Goal: Task Accomplishment & Management: Manage account settings

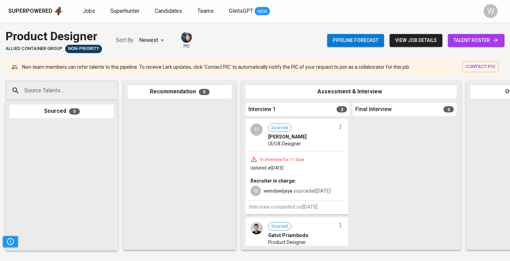
scroll to position [0, 46]
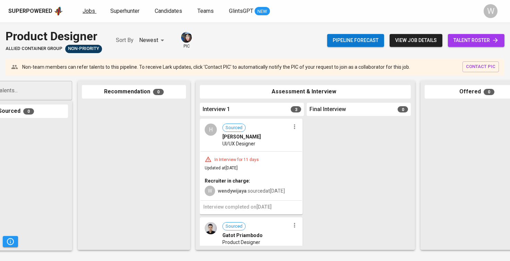
click at [88, 9] on span "Jobs" at bounding box center [89, 11] width 12 height 7
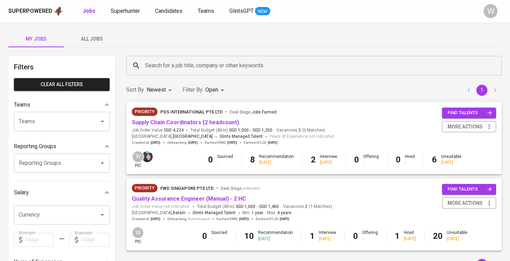
scroll to position [28, 0]
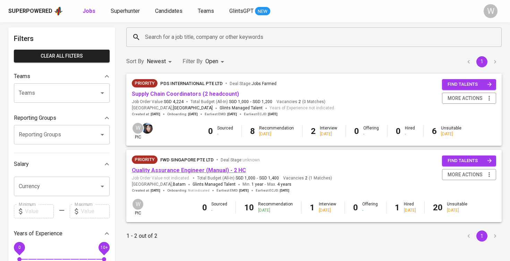
click at [197, 168] on link "Quality Assurance Engineer (Manual) - 2 HC" at bounding box center [189, 170] width 114 height 7
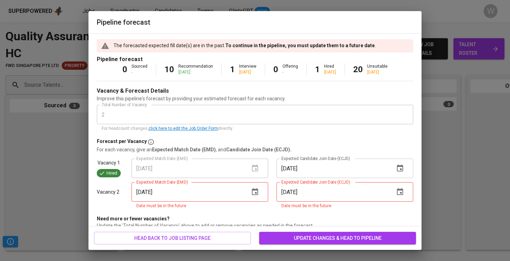
click at [230, 201] on input "[DATE]" at bounding box center [187, 191] width 112 height 19
type input "[DATE]"
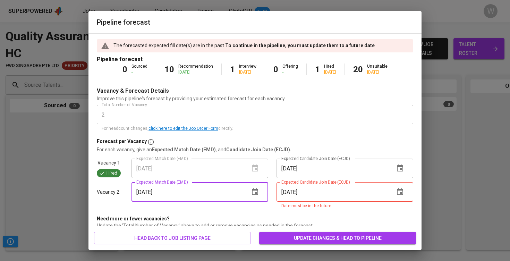
click at [305, 191] on input "[DATE]" at bounding box center [332, 191] width 112 height 19
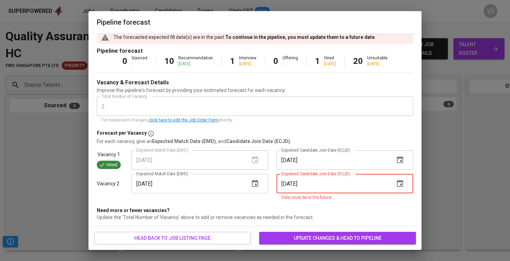
scroll to position [8, 0]
click at [400, 183] on icon "button" at bounding box center [400, 183] width 6 height 7
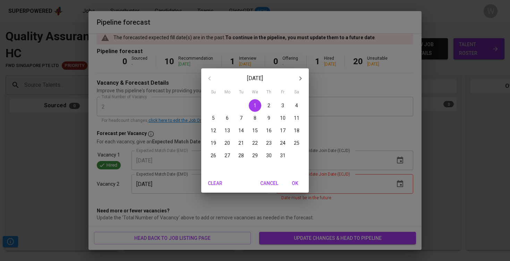
click at [297, 180] on span "OK" at bounding box center [294, 183] width 17 height 9
type input "[DATE]"
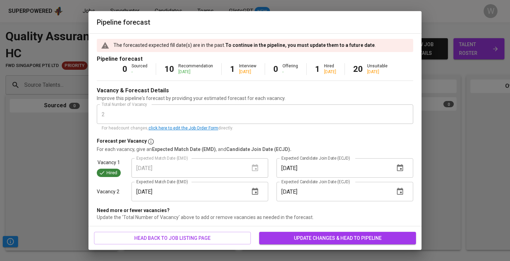
click at [312, 235] on span "update changes & head to pipeline" at bounding box center [338, 238] width 146 height 9
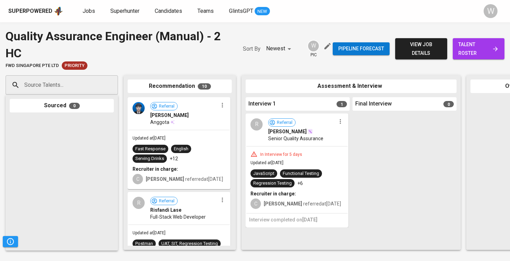
scroll to position [0, 0]
click at [220, 106] on icon "button" at bounding box center [222, 105] width 7 height 7
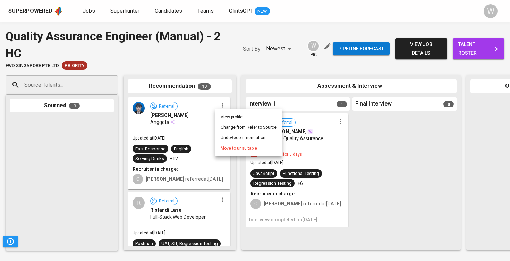
drag, startPoint x: 191, startPoint y: 115, endPoint x: 206, endPoint y: 125, distance: 17.7
click at [206, 125] on div at bounding box center [255, 130] width 510 height 261
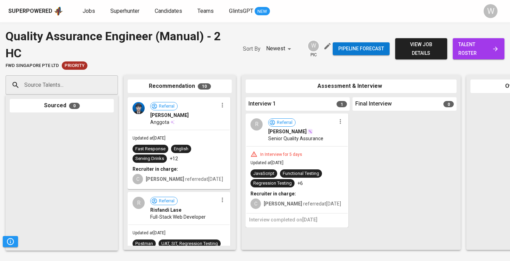
click at [189, 119] on span "[PERSON_NAME]" at bounding box center [169, 115] width 38 height 7
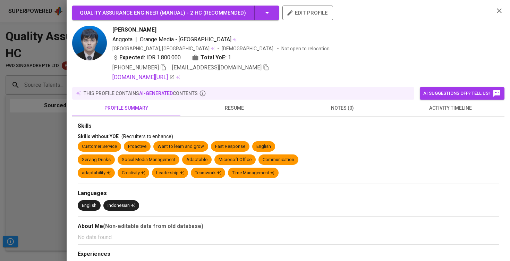
click at [34, 139] on div at bounding box center [255, 130] width 510 height 261
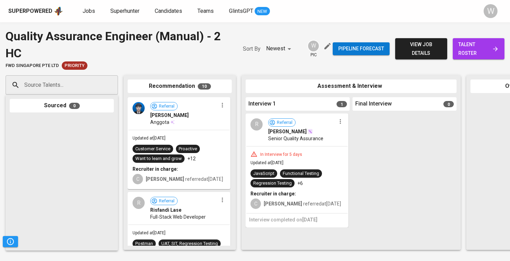
drag, startPoint x: 176, startPoint y: 146, endPoint x: 207, endPoint y: 130, distance: 34.7
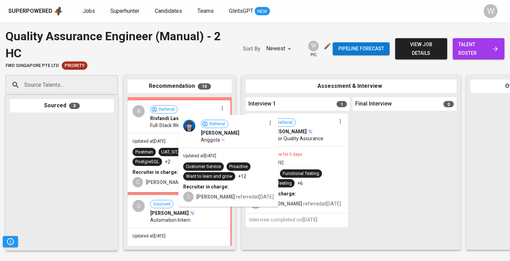
drag, startPoint x: 198, startPoint y: 123, endPoint x: 303, endPoint y: 146, distance: 107.4
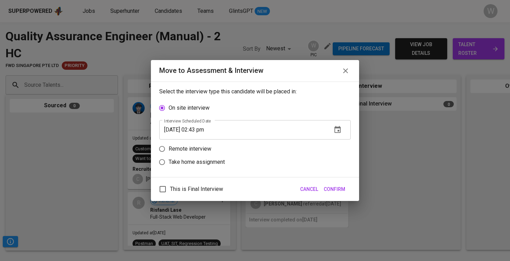
click at [205, 144] on label "Remote interview" at bounding box center [250, 148] width 190 height 13
click at [168, 144] on input "Remote interview" at bounding box center [161, 148] width 13 height 13
radio input "true"
click at [332, 140] on button "button" at bounding box center [337, 143] width 17 height 17
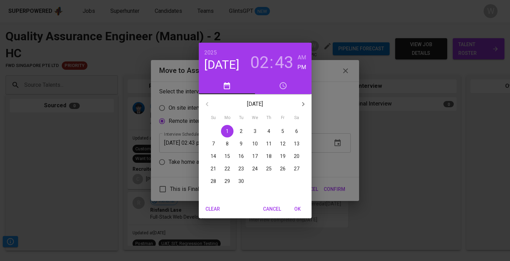
click at [270, 146] on p "11" at bounding box center [269, 143] width 6 height 7
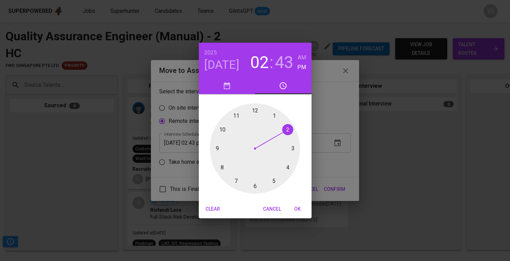
click at [286, 169] on div at bounding box center [255, 148] width 90 height 90
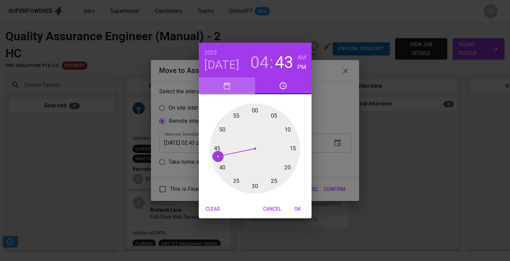
click at [235, 85] on span "button" at bounding box center [227, 85] width 48 height 8
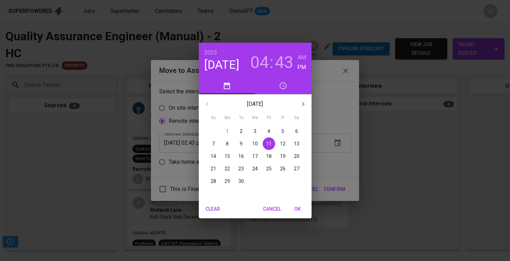
click at [295, 209] on span "OK" at bounding box center [297, 209] width 17 height 9
type input "[DATE] 04:43 pm"
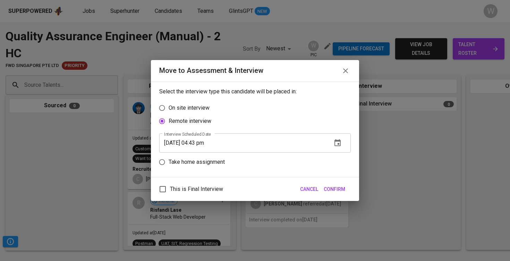
click at [331, 191] on span "Confirm" at bounding box center [333, 189] width 21 height 9
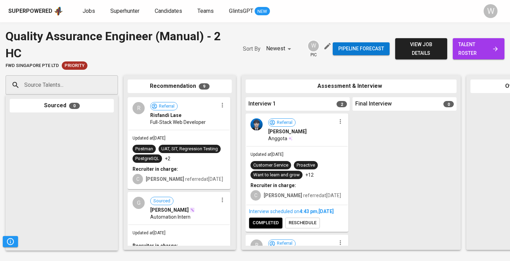
click at [219, 107] on icon "button" at bounding box center [222, 105] width 7 height 7
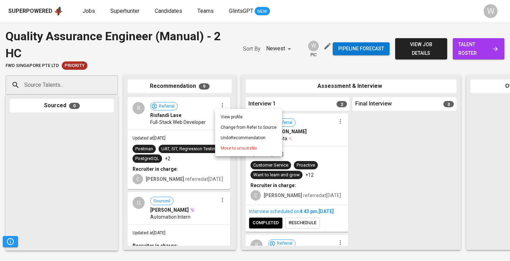
click at [219, 144] on li "Move to unsuitable" at bounding box center [248, 148] width 67 height 10
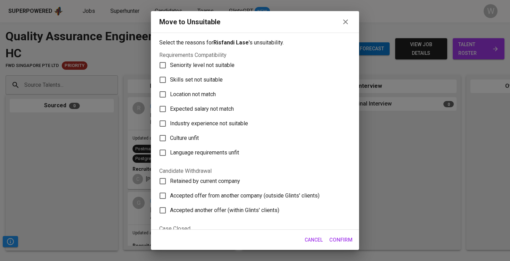
click at [213, 77] on span "Skills set not suitable" at bounding box center [196, 80] width 53 height 8
click at [170, 77] on input "Skills set not suitable" at bounding box center [162, 79] width 15 height 15
checkbox input "true"
click at [341, 239] on span "Confirm" at bounding box center [340, 239] width 23 height 9
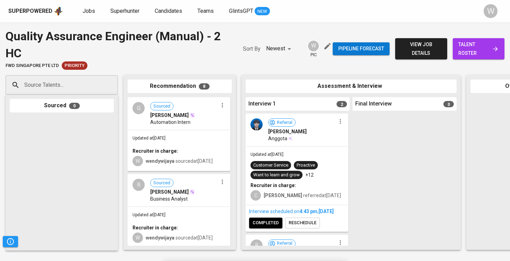
drag, startPoint x: 196, startPoint y: 121, endPoint x: 197, endPoint y: 134, distance: 12.8
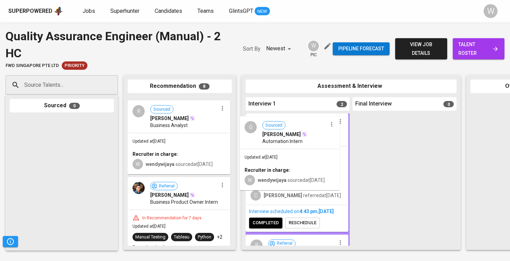
drag, startPoint x: 180, startPoint y: 137, endPoint x: 307, endPoint y: 156, distance: 128.7
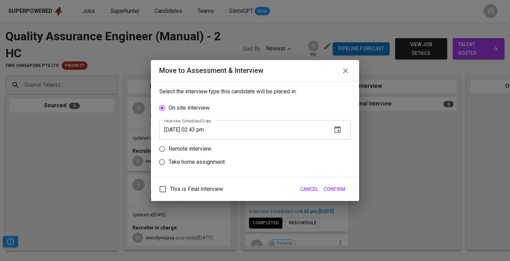
click at [186, 152] on p "Remote interview" at bounding box center [189, 149] width 43 height 8
click at [168, 152] on input "Remote interview" at bounding box center [161, 148] width 13 height 13
radio input "true"
click at [335, 146] on icon "button" at bounding box center [337, 142] width 6 height 7
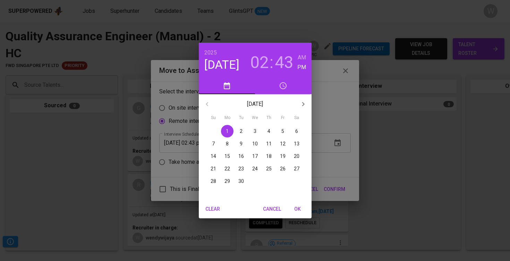
click at [271, 132] on span "4" at bounding box center [268, 131] width 12 height 7
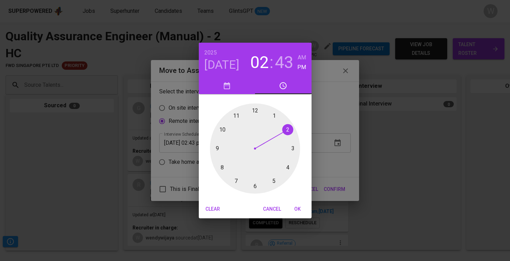
click at [288, 162] on div at bounding box center [255, 148] width 90 height 90
click at [285, 54] on h3 "43" at bounding box center [284, 62] width 19 height 19
drag, startPoint x: 215, startPoint y: 155, endPoint x: 256, endPoint y: 117, distance: 56.2
click at [256, 117] on div at bounding box center [255, 148] width 90 height 90
type input "[DATE] 04:00 pm"
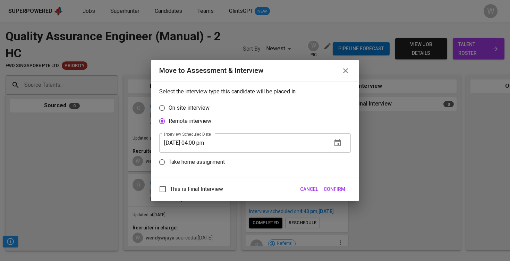
click at [337, 187] on span "Confirm" at bounding box center [333, 189] width 21 height 9
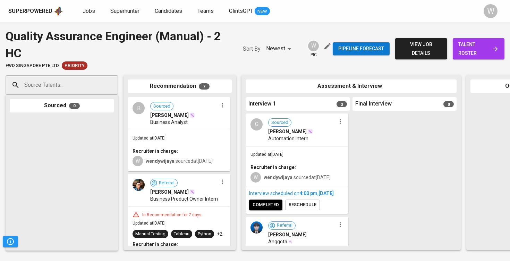
drag, startPoint x: 163, startPoint y: 208, endPoint x: 234, endPoint y: 187, distance: 73.6
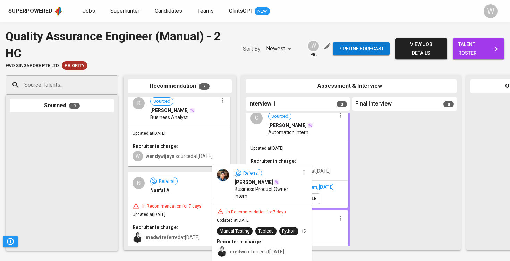
scroll to position [10, 0]
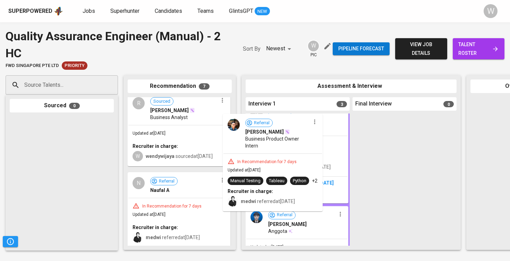
drag, startPoint x: 189, startPoint y: 196, endPoint x: 286, endPoint y: 134, distance: 114.4
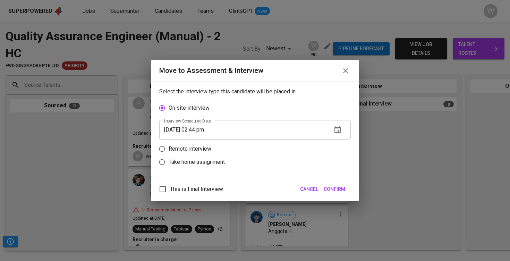
click at [184, 146] on p "Remote interview" at bounding box center [189, 149] width 43 height 8
click at [168, 146] on input "Remote interview" at bounding box center [161, 148] width 13 height 13
radio input "true"
click at [206, 142] on input "[DATE] 02:44 pm" at bounding box center [242, 142] width 167 height 19
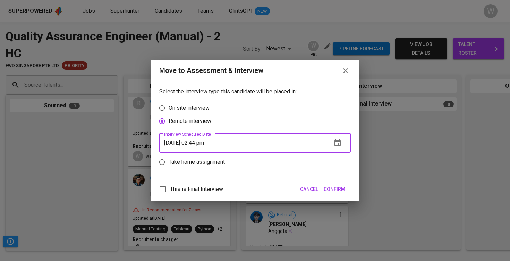
click at [337, 144] on icon "button" at bounding box center [337, 143] width 8 height 8
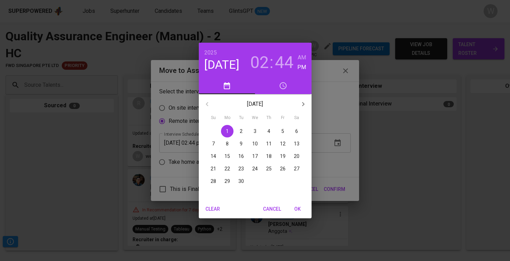
click at [286, 133] on span "5" at bounding box center [282, 131] width 12 height 7
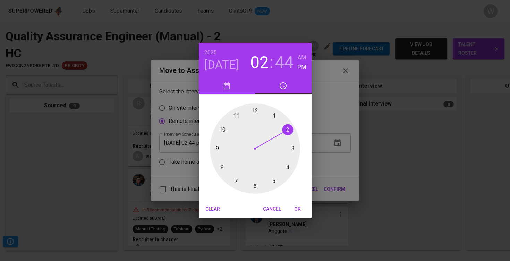
click at [276, 177] on div at bounding box center [255, 148] width 90 height 90
drag, startPoint x: 218, startPoint y: 149, endPoint x: 253, endPoint y: 111, distance: 52.5
click at [253, 111] on div at bounding box center [255, 148] width 90 height 90
type input "[DATE] 05:00 pm"
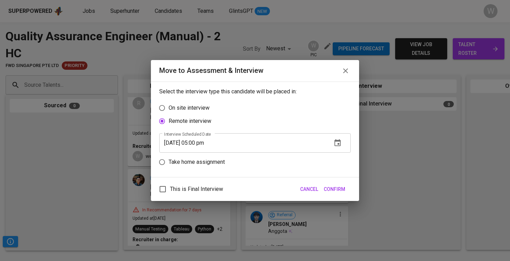
click at [338, 187] on span "Confirm" at bounding box center [333, 189] width 21 height 9
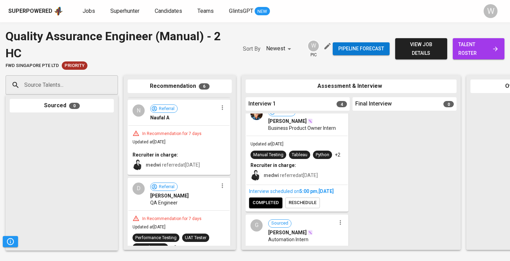
scroll to position [19, 0]
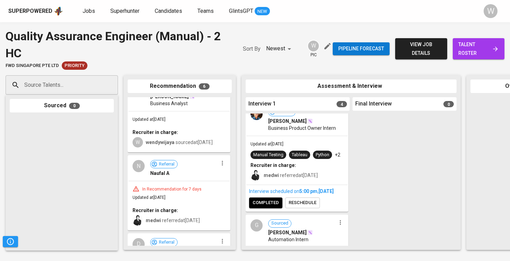
click at [219, 166] on icon "button" at bounding box center [222, 162] width 7 height 7
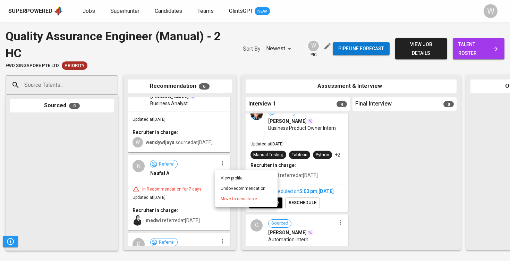
click at [220, 198] on li "Move to unsuitable" at bounding box center [246, 198] width 62 height 10
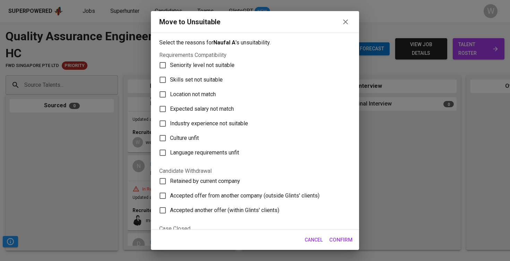
click at [201, 83] on span "Skills set not suitable" at bounding box center [196, 80] width 53 height 8
click at [170, 83] on input "Skills set not suitable" at bounding box center [162, 79] width 15 height 15
checkbox input "true"
click at [333, 242] on span "Confirm" at bounding box center [340, 239] width 23 height 9
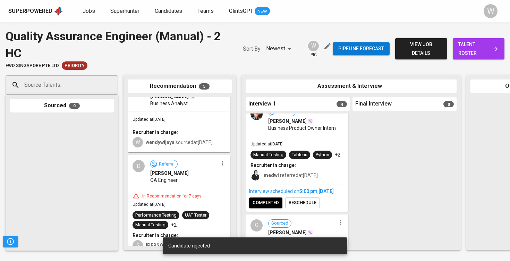
click at [218, 167] on button "button" at bounding box center [222, 162] width 9 height 9
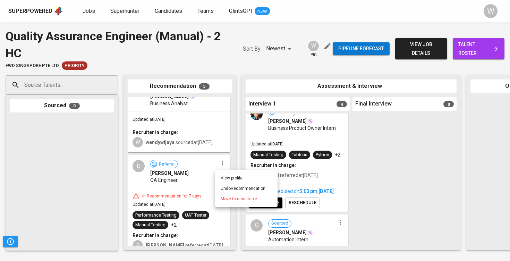
click at [226, 201] on span "Move to unsuitable" at bounding box center [238, 199] width 36 height 6
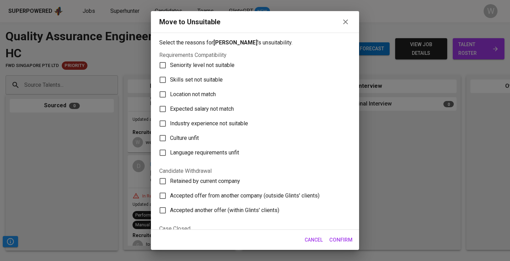
click at [197, 78] on span "Skills set not suitable" at bounding box center [196, 80] width 53 height 8
click at [170, 78] on input "Skills set not suitable" at bounding box center [162, 79] width 15 height 15
checkbox input "true"
click at [340, 244] on button "Confirm" at bounding box center [340, 239] width 31 height 15
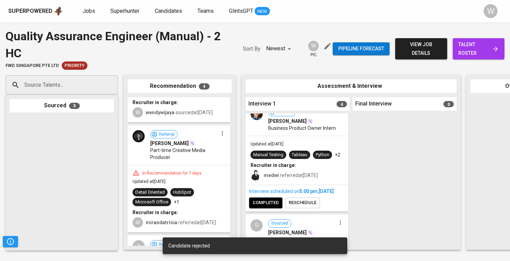
scroll to position [56, 0]
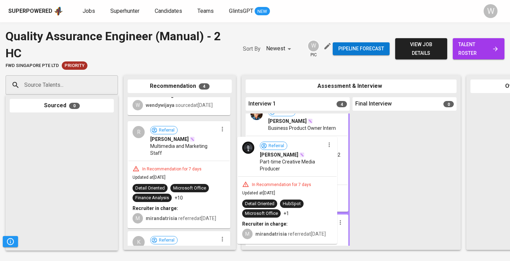
drag, startPoint x: 174, startPoint y: 157, endPoint x: 290, endPoint y: 170, distance: 116.1
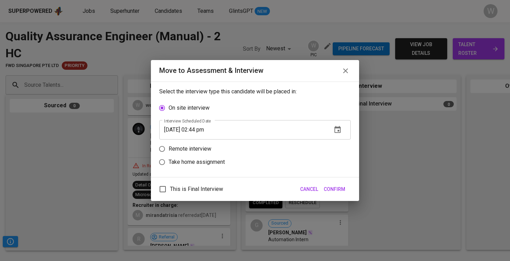
click at [189, 143] on label "Remote interview" at bounding box center [250, 148] width 190 height 13
click at [168, 143] on input "Remote interview" at bounding box center [161, 148] width 13 height 13
radio input "true"
click at [335, 141] on icon "button" at bounding box center [337, 142] width 6 height 7
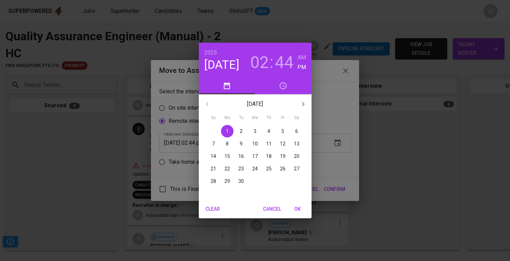
click at [279, 147] on button "12" at bounding box center [282, 143] width 12 height 12
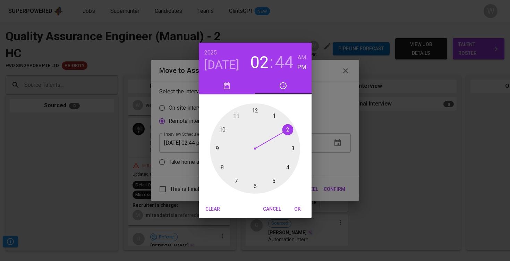
click at [288, 171] on div at bounding box center [255, 148] width 90 height 90
drag, startPoint x: 214, startPoint y: 149, endPoint x: 258, endPoint y: 106, distance: 61.3
click at [258, 106] on div at bounding box center [255, 148] width 90 height 90
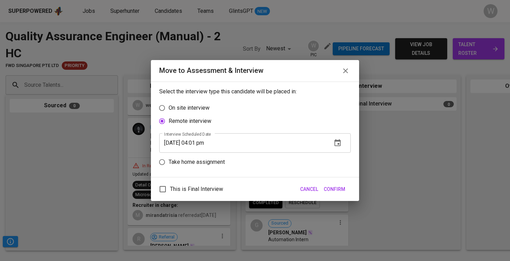
click at [208, 144] on input "[DATE] 04:01 pm" at bounding box center [242, 142] width 167 height 19
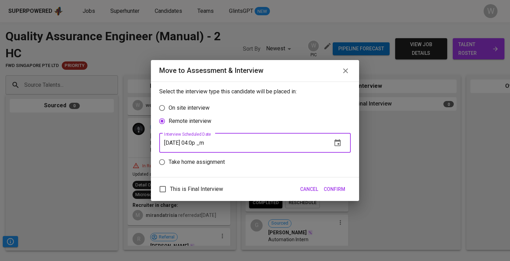
type input "[DATE] 04:00 pm"
click at [335, 188] on span "Confirm" at bounding box center [333, 189] width 21 height 9
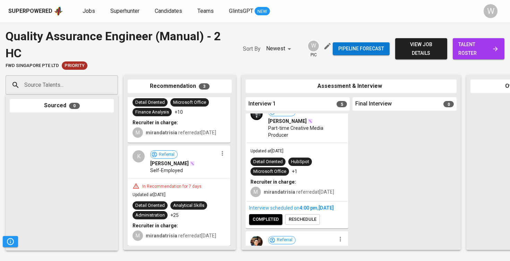
scroll to position [139, 0]
click at [219, 152] on icon "button" at bounding box center [222, 153] width 7 height 7
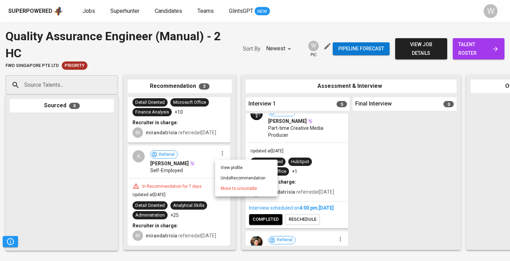
click at [228, 189] on span "Move to unsuitable" at bounding box center [238, 188] width 36 height 6
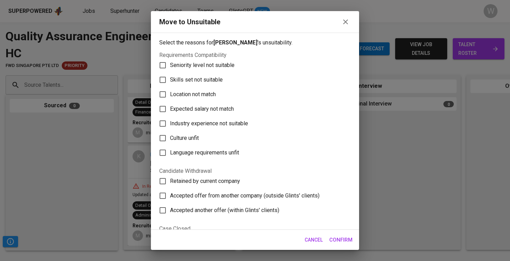
click at [217, 78] on span "Skills set not suitable" at bounding box center [196, 80] width 53 height 8
click at [170, 78] on input "Skills set not suitable" at bounding box center [162, 79] width 15 height 15
checkbox input "true"
click at [340, 236] on span "Confirm" at bounding box center [340, 239] width 23 height 9
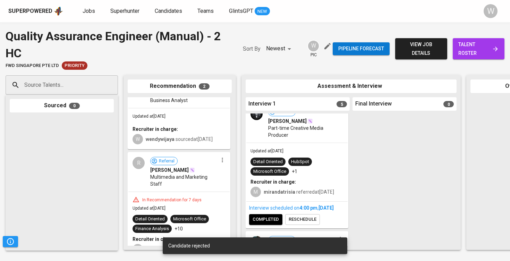
scroll to position [32, 0]
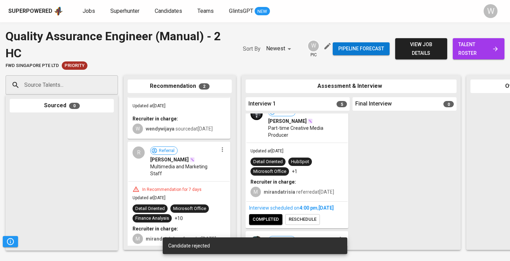
click at [223, 152] on button "button" at bounding box center [222, 149] width 9 height 9
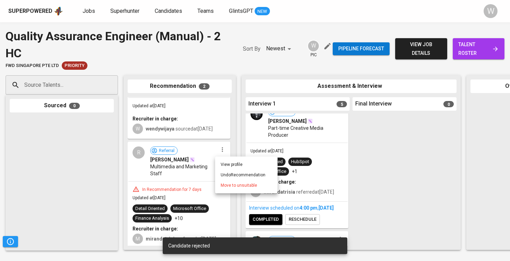
click at [246, 187] on span "Move to unsuitable" at bounding box center [238, 185] width 36 height 6
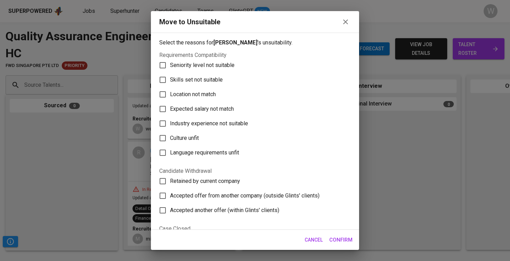
click at [216, 72] on label "Seniority level not suitable" at bounding box center [250, 65] width 190 height 15
click at [170, 72] on input "Seniority level not suitable" at bounding box center [162, 65] width 15 height 15
checkbox input "true"
click at [211, 78] on span "Skills set not suitable" at bounding box center [196, 80] width 53 height 8
click at [170, 78] on input "Skills set not suitable" at bounding box center [162, 79] width 15 height 15
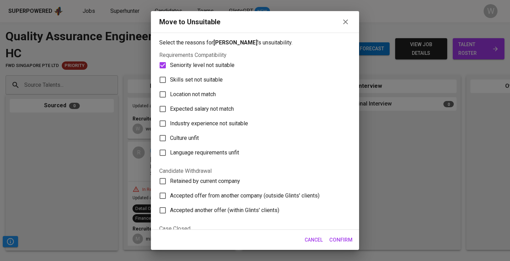
checkbox input "true"
click at [195, 69] on span "Seniority level not suitable" at bounding box center [202, 65] width 64 height 8
click at [170, 69] on input "Seniority level not suitable" at bounding box center [162, 65] width 15 height 15
checkbox input "false"
click at [338, 242] on span "Confirm" at bounding box center [340, 239] width 23 height 9
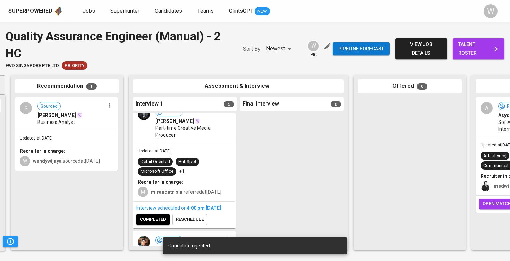
scroll to position [0, 35]
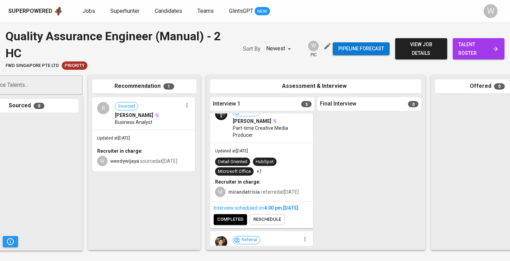
scroll to position [28, 0]
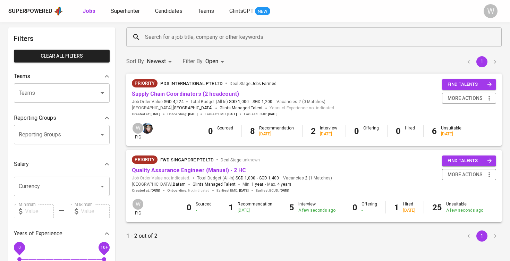
click at [160, 36] on input "Search for a job title, company or other keywords" at bounding box center [315, 37] width 345 height 13
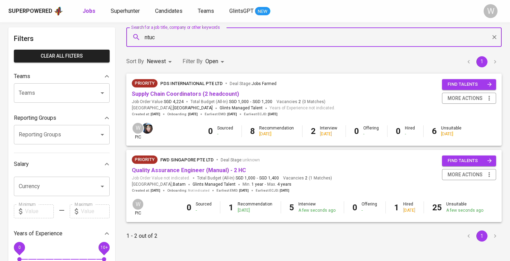
type input "ntuc"
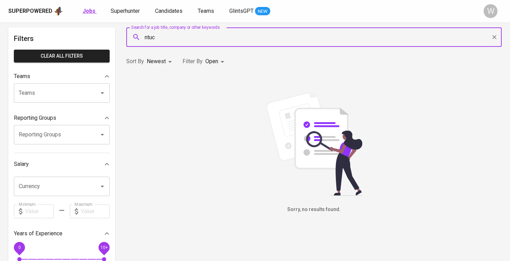
click at [88, 10] on b "Jobs" at bounding box center [89, 11] width 13 height 7
type input "OPEN"
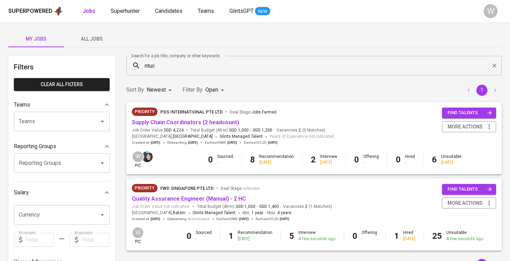
click at [108, 47] on button "All Jobs" at bounding box center [91, 39] width 55 height 17
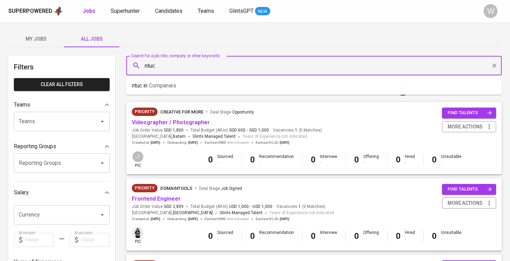
click at [157, 61] on input "ntuc" at bounding box center [315, 65] width 345 height 13
click at [172, 69] on input "ntuc" at bounding box center [315, 65] width 345 height 13
type input "ntuc"
click at [178, 43] on div "My Jobs All Jobs" at bounding box center [254, 39] width 493 height 17
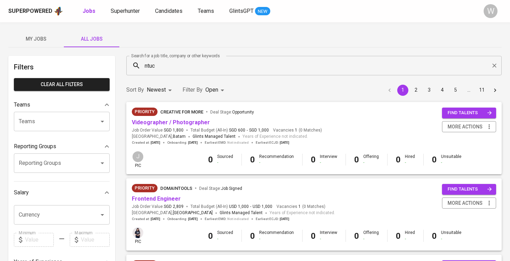
click at [164, 65] on input "ntuc" at bounding box center [315, 65] width 345 height 13
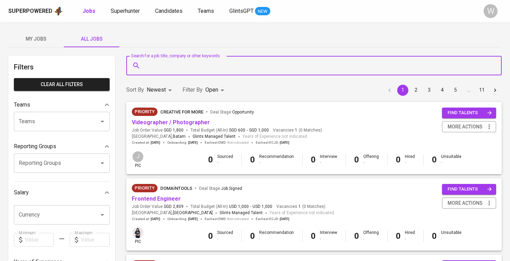
click at [164, 65] on input "Search for a job title, company or other keywords" at bounding box center [315, 65] width 345 height 13
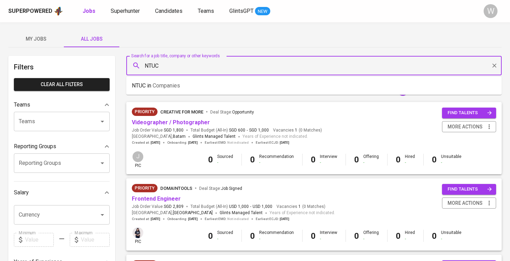
type input "NTUC"
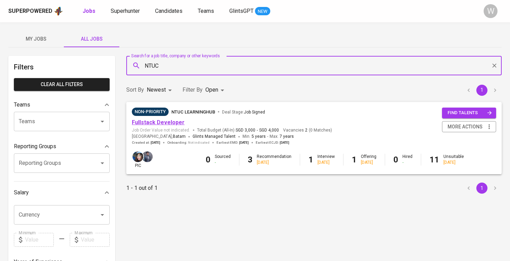
click at [169, 121] on link "Fullstack Developer" at bounding box center [158, 122] width 53 height 7
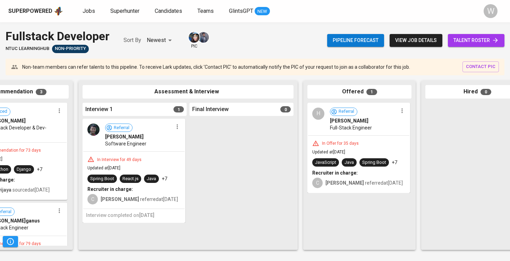
scroll to position [0, 177]
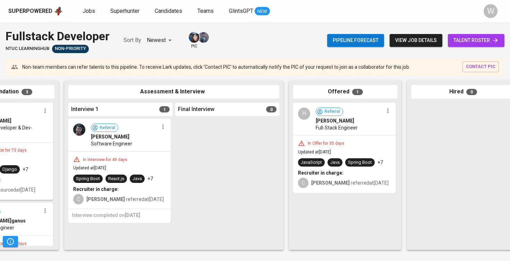
click at [470, 49] on div "Pipeline forecast view job details talent roster" at bounding box center [415, 40] width 177 height 25
click at [470, 44] on span "talent roster" at bounding box center [475, 40] width 45 height 9
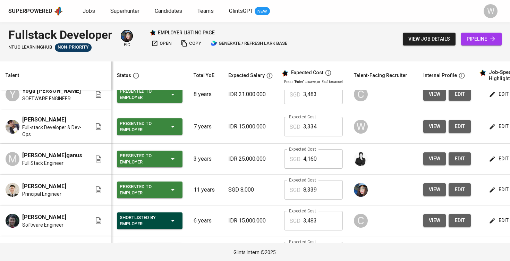
scroll to position [100, 0]
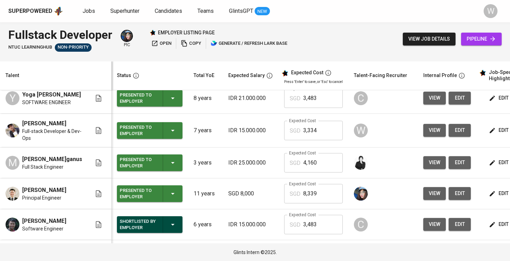
click at [87, 6] on div "Superpowered Jobs Superhunter Candidates Teams GlintsGPT NEW" at bounding box center [243, 11] width 471 height 10
click at [87, 12] on span "Jobs" at bounding box center [89, 11] width 12 height 7
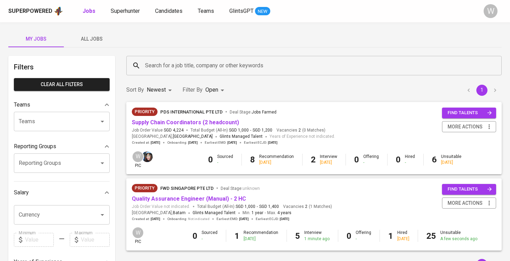
click at [117, 38] on button "All Jobs" at bounding box center [91, 39] width 55 height 17
